Goal: Information Seeking & Learning: Learn about a topic

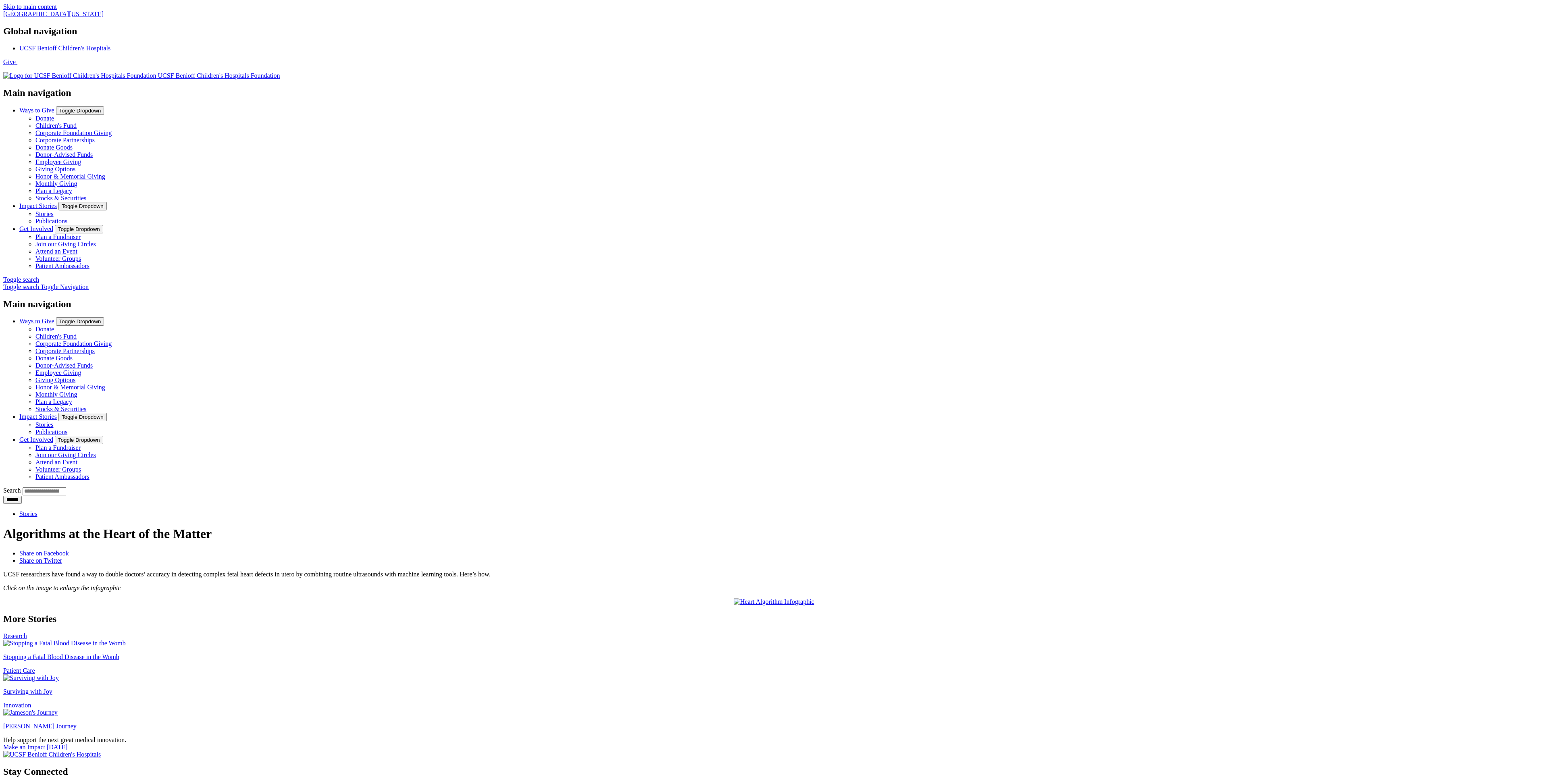
click at [96, 240] on link "Join our Giving Circles" at bounding box center [66, 243] width 61 height 7
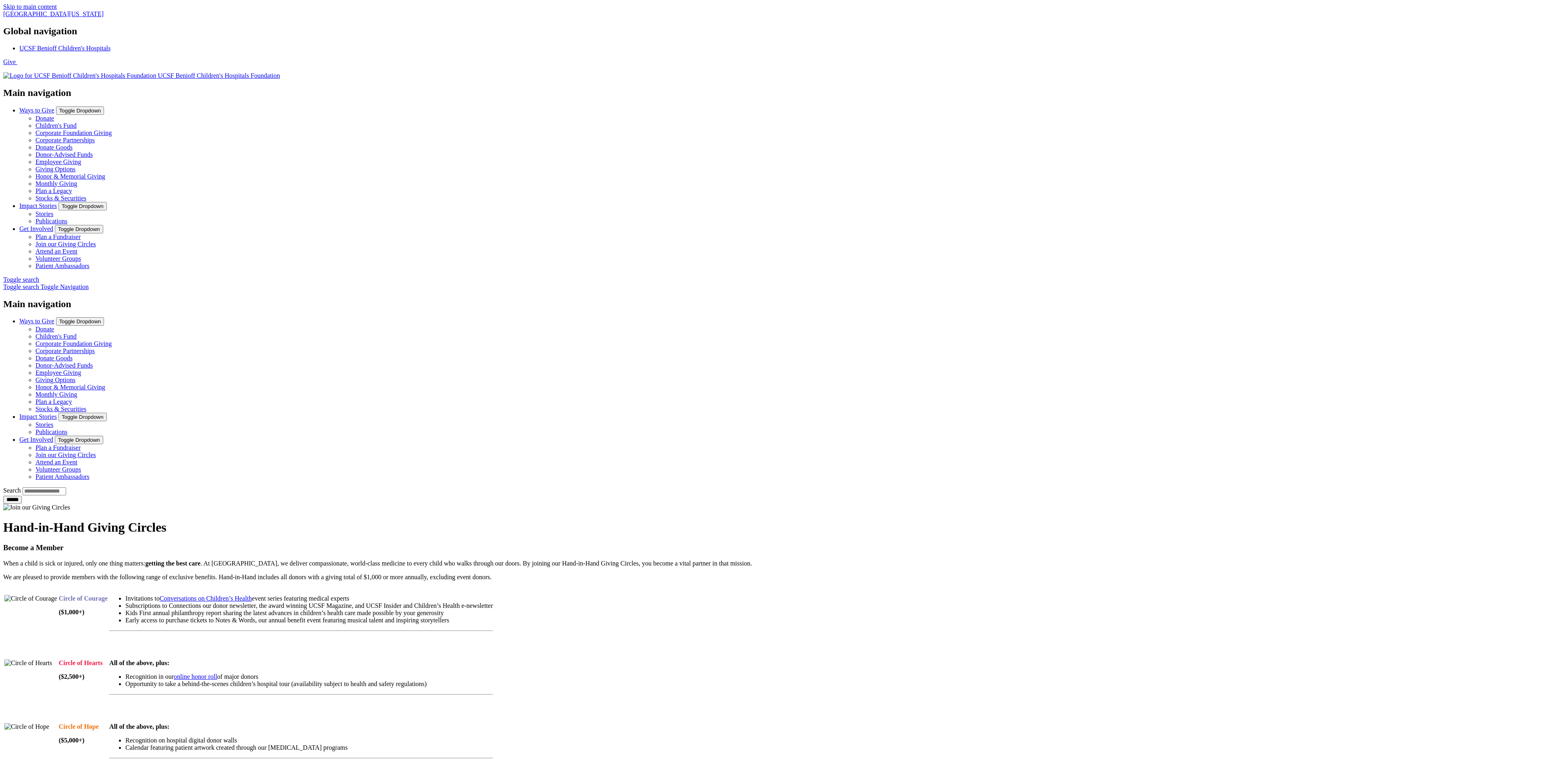
click at [67, 217] on link "Publications" at bounding box center [51, 220] width 32 height 7
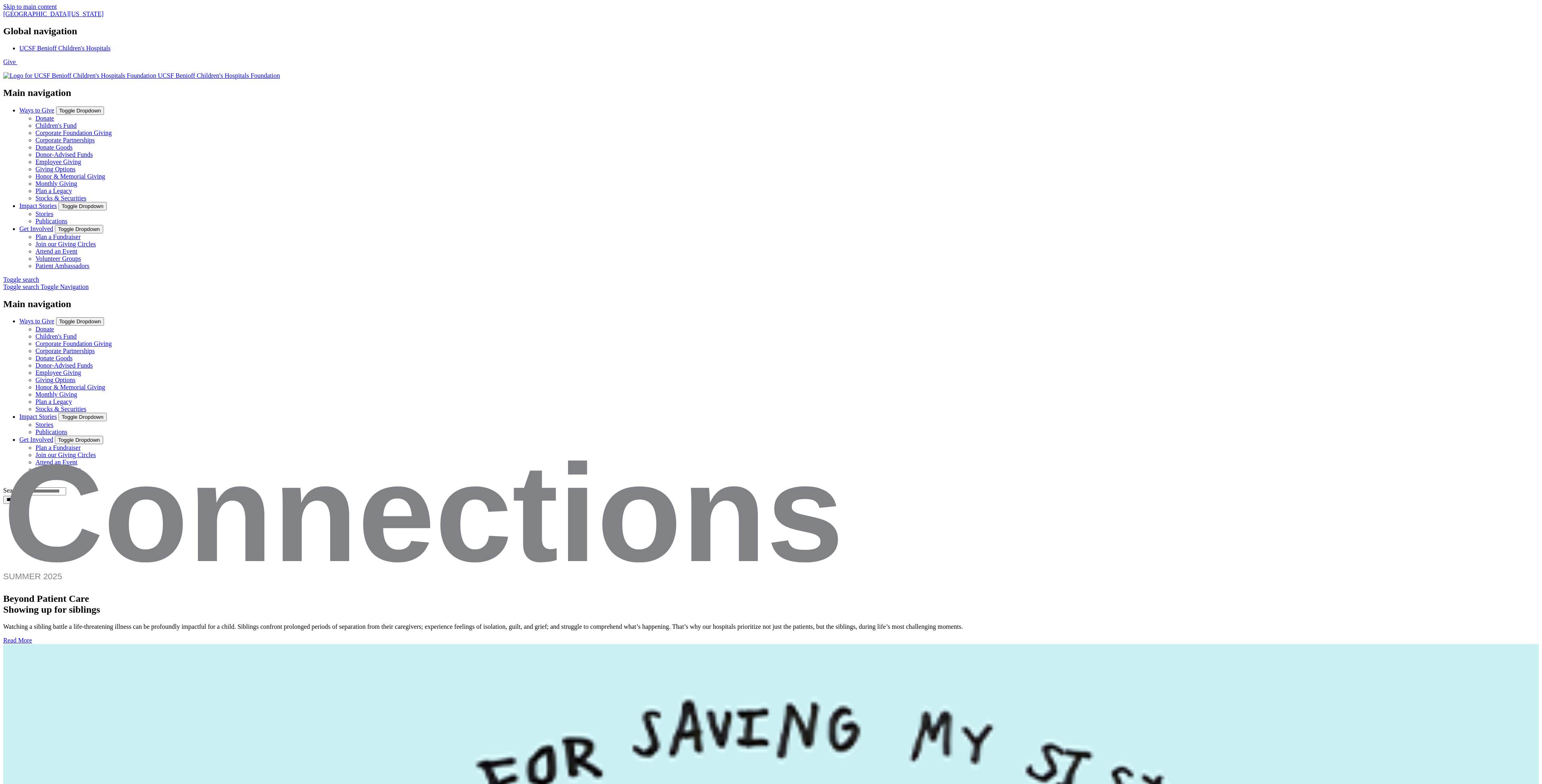
click at [81, 165] on link "Employee Giving" at bounding box center [58, 162] width 46 height 7
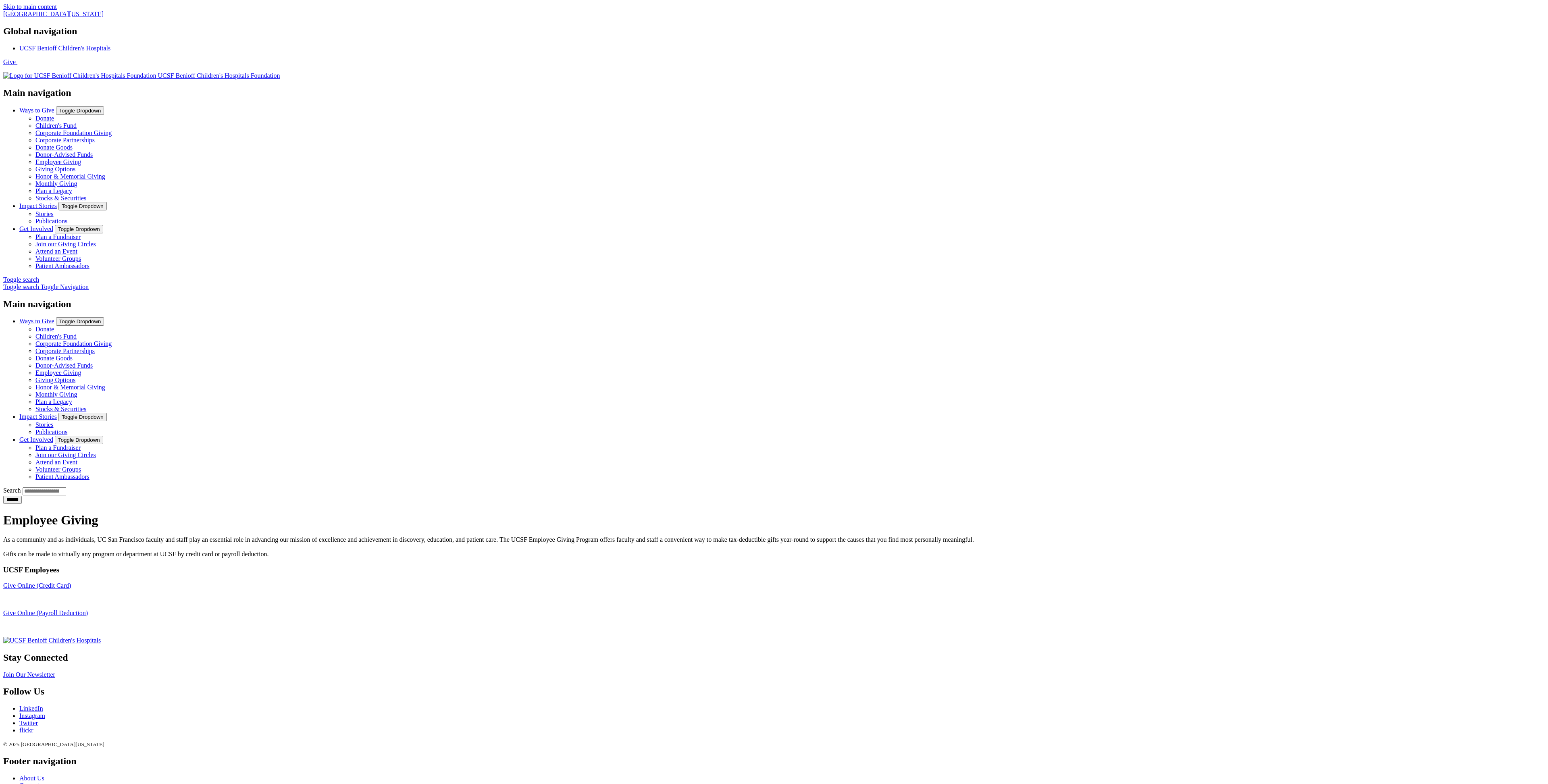
click at [156, 72] on img at bounding box center [79, 76] width 153 height 7
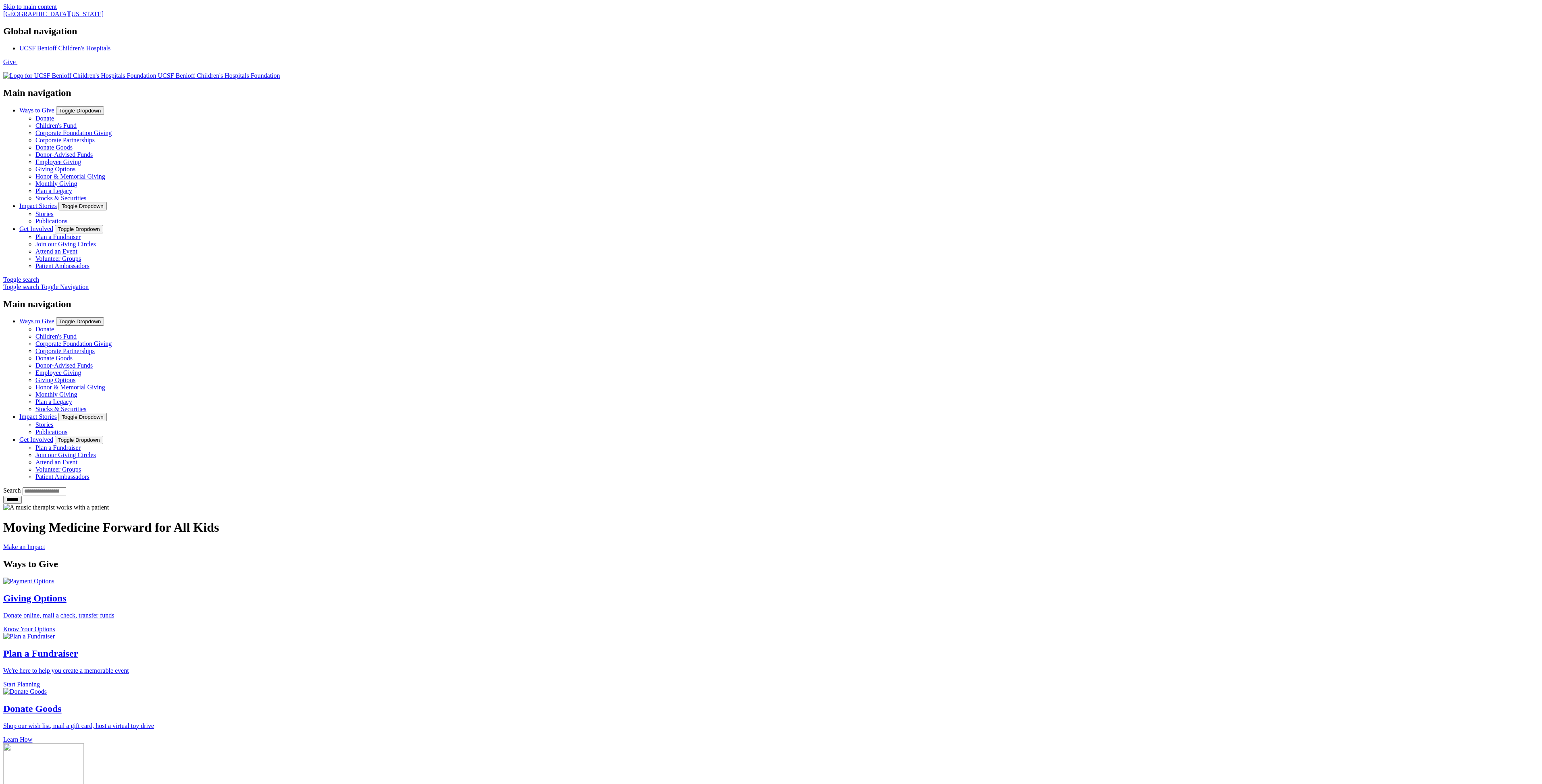
click at [382, 504] on main "Moving Medicine Forward for All Kids Make an Impact Moving Medicine Forward for…" at bounding box center [770, 779] width 1535 height 549
drag, startPoint x: 355, startPoint y: 199, endPoint x: 258, endPoint y: 232, distance: 102.5
click at [355, 504] on main "Moving Medicine Forward for All Kids Make an Impact Moving Medicine Forward for…" at bounding box center [770, 779] width 1535 height 549
click at [189, 504] on main "Moving Medicine Forward for All Kids Make an Impact Moving Medicine Forward for…" at bounding box center [770, 779] width 1535 height 549
click at [156, 72] on img at bounding box center [79, 76] width 153 height 7
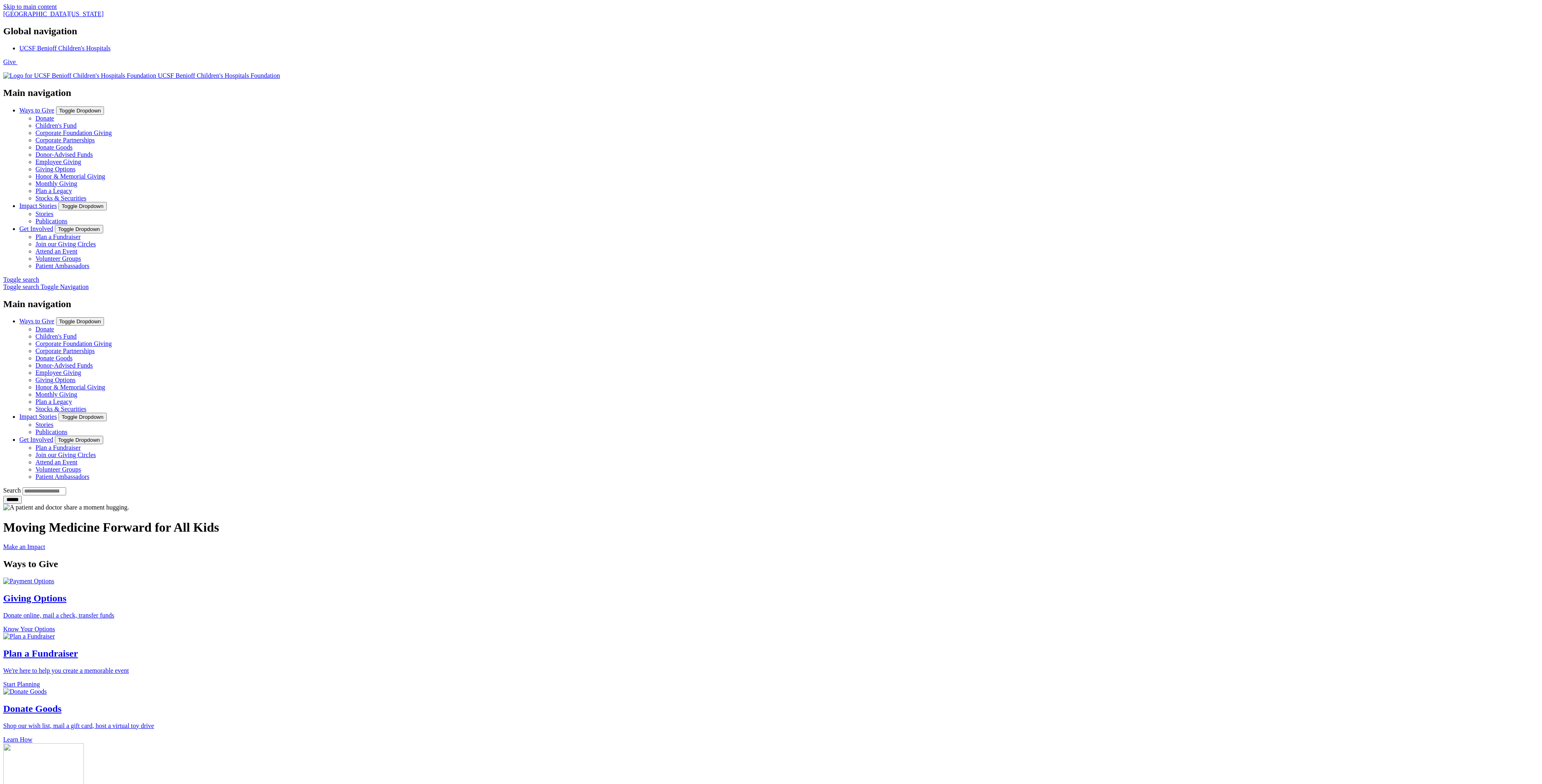
click at [427, 559] on div "Ways to Give Giving Options Donate online, mail a check, transfer funds Know Yo…" at bounding box center [770, 716] width 1535 height 314
click at [55, 107] on link "Ways to Give" at bounding box center [37, 110] width 35 height 7
click at [112, 129] on link "Corporate Foundation Giving" at bounding box center [73, 132] width 76 height 7
